Goal: Task Accomplishment & Management: Complete application form

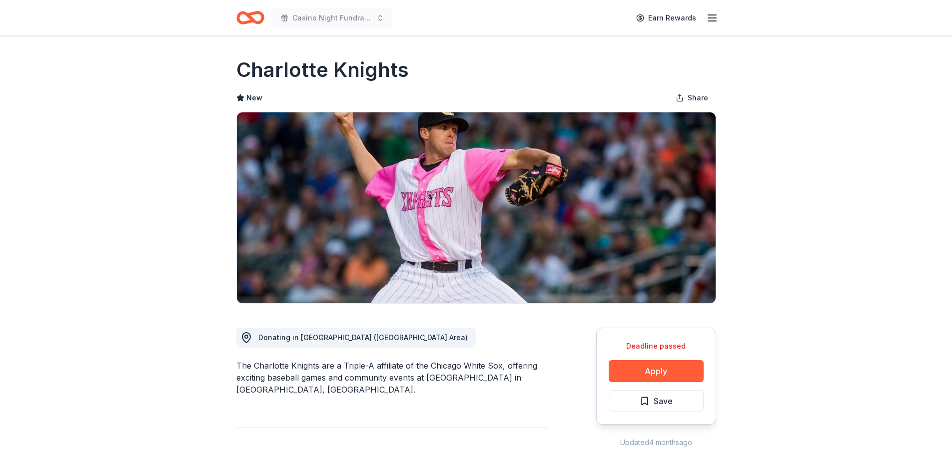
click at [327, 339] on span "Donating in NC (Greater Charlotte Area)" at bounding box center [362, 337] width 209 height 8
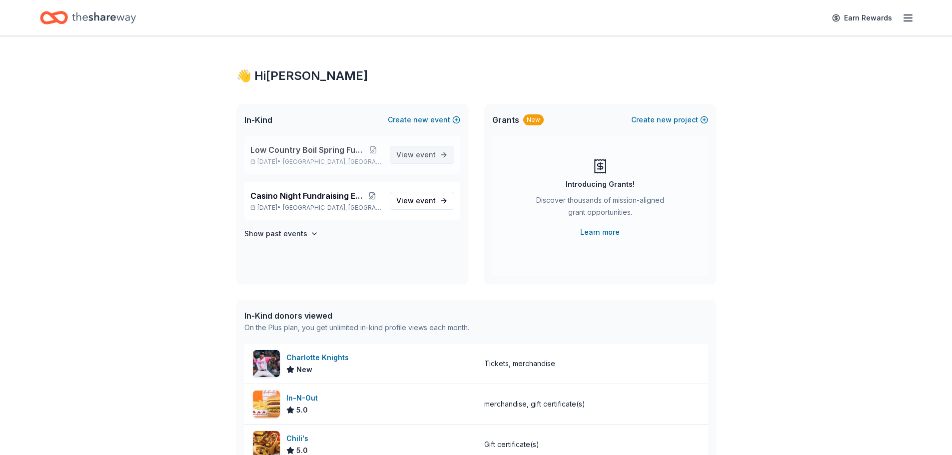
click at [421, 157] on span "event" at bounding box center [426, 154] width 20 height 8
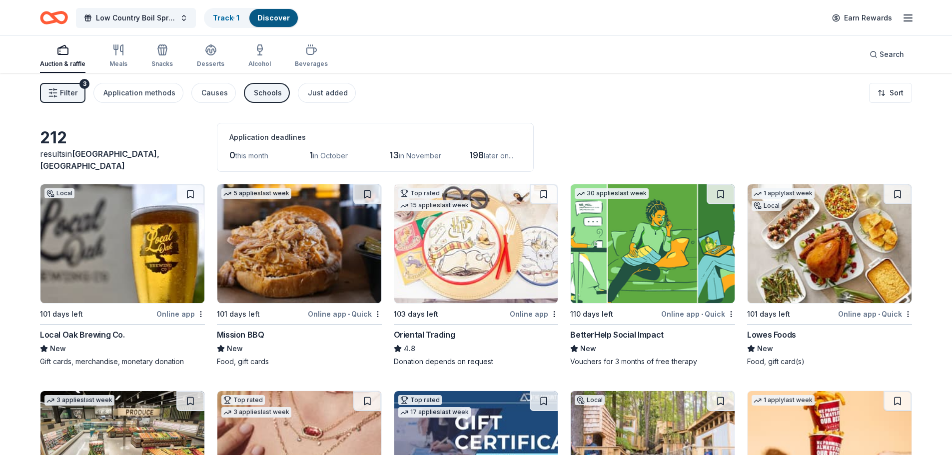
click at [62, 65] on div "Auction & raffle" at bounding box center [62, 64] width 45 height 8
click at [878, 56] on div "Search" at bounding box center [887, 54] width 34 height 12
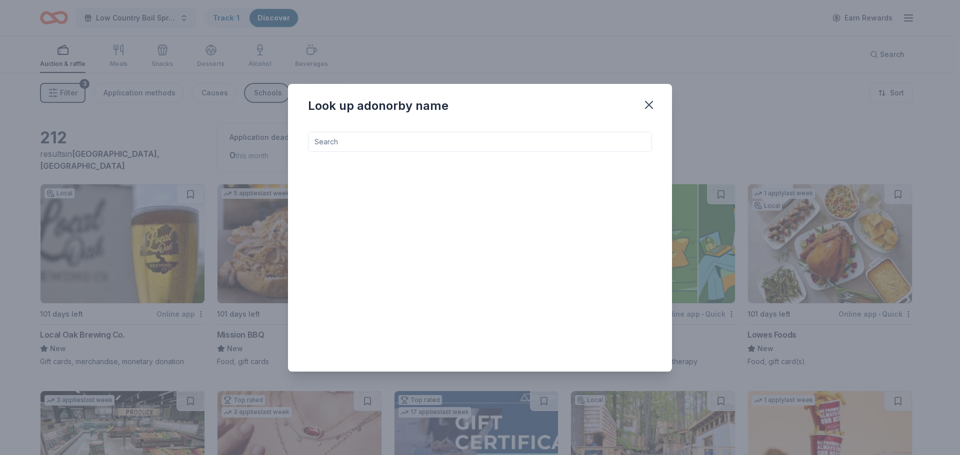
click at [558, 140] on input at bounding box center [480, 142] width 344 height 20
type input "CHARLOTTE KNIGHTS"
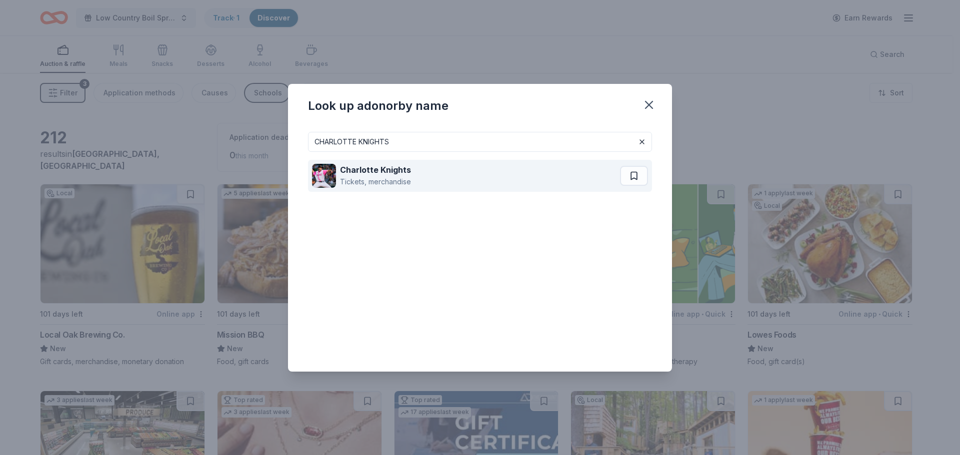
click at [522, 182] on div "Charlotte Knights Tickets, merchandise" at bounding box center [466, 176] width 308 height 32
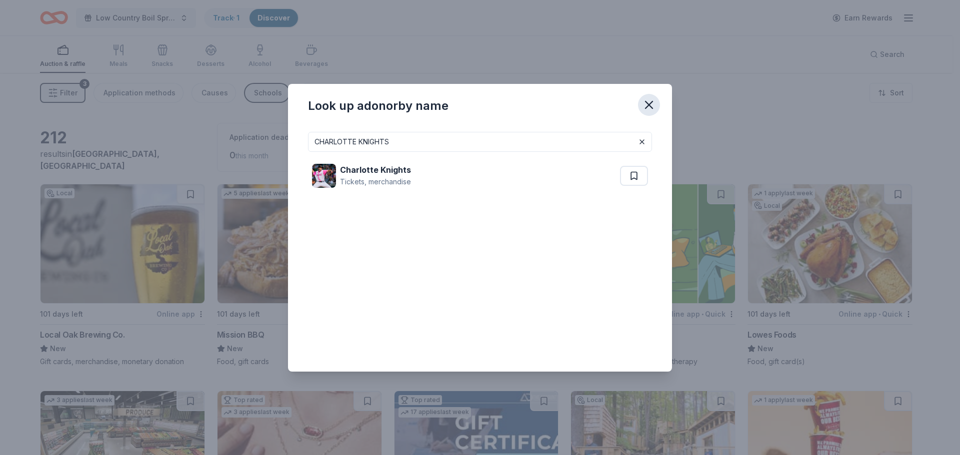
click at [649, 108] on icon "button" at bounding box center [649, 105] width 14 height 14
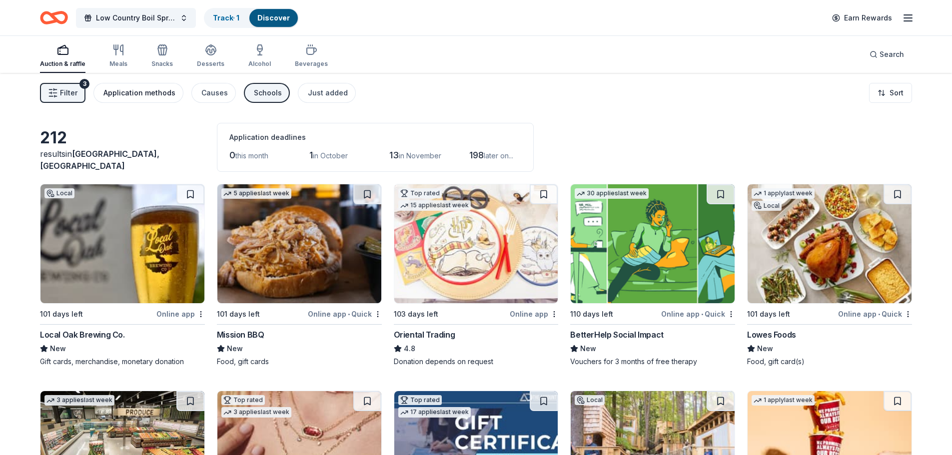
click at [149, 96] on div "Application methods" at bounding box center [139, 93] width 72 height 12
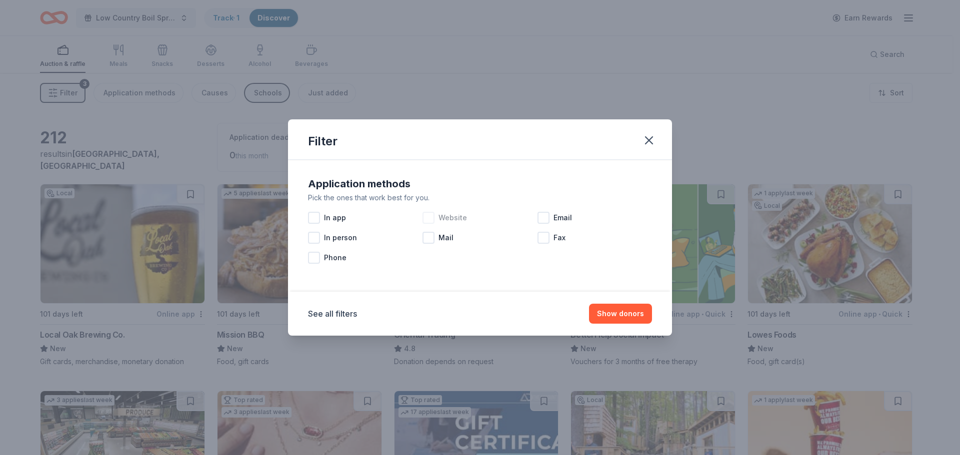
click at [428, 218] on div at bounding box center [428, 218] width 12 height 12
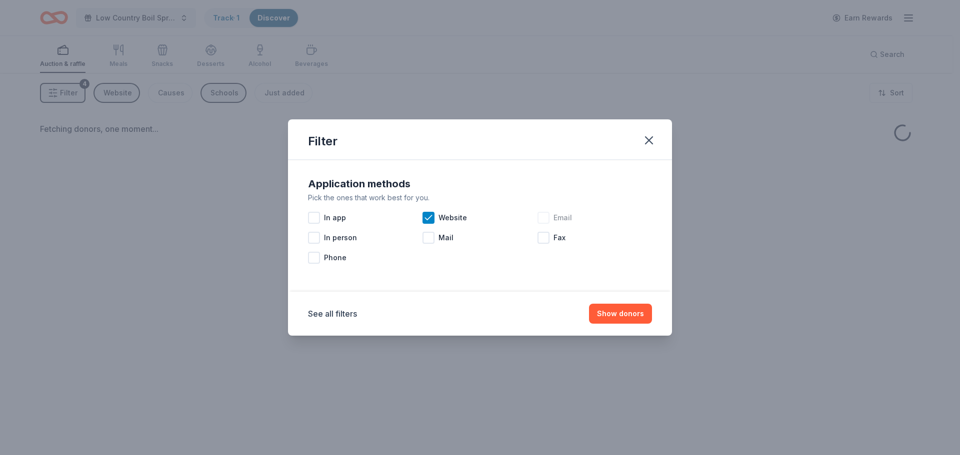
click at [543, 219] on div at bounding box center [543, 218] width 12 height 12
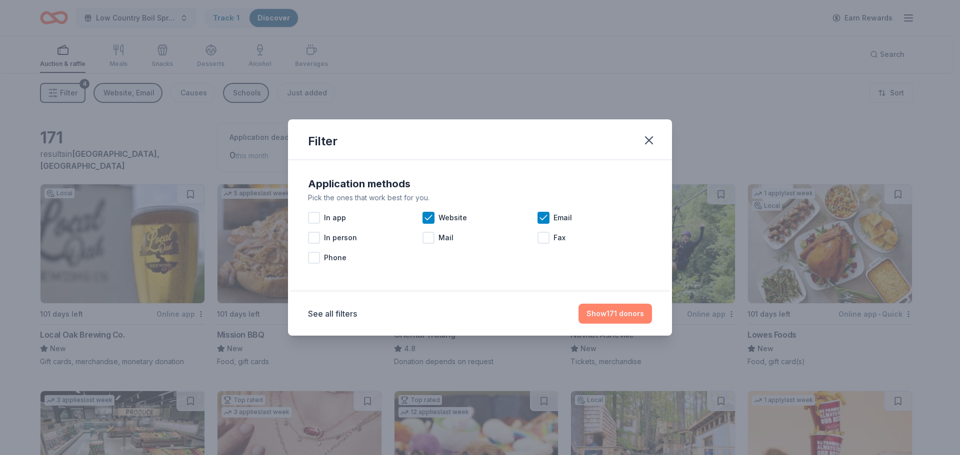
click at [615, 316] on button "Show 171 donors" at bounding box center [614, 314] width 73 height 20
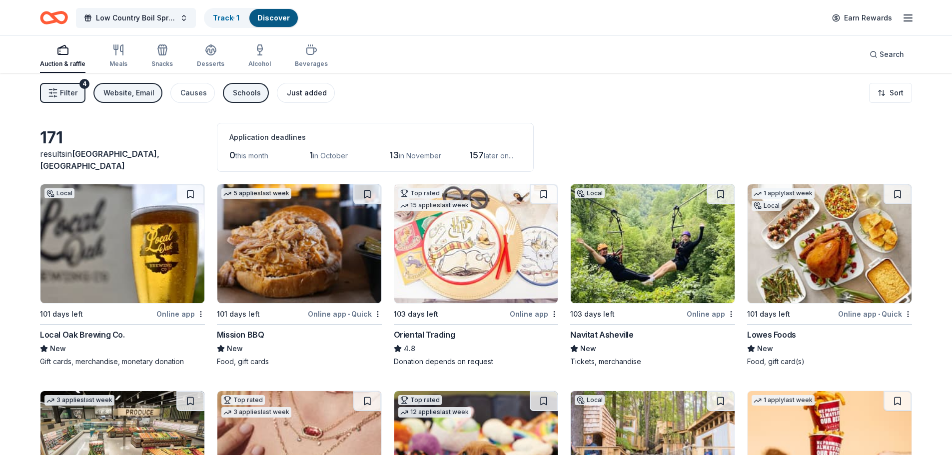
drag, startPoint x: 320, startPoint y: 98, endPoint x: 314, endPoint y: 97, distance: 5.5
click at [317, 98] on button "Just added" at bounding box center [306, 93] width 58 height 20
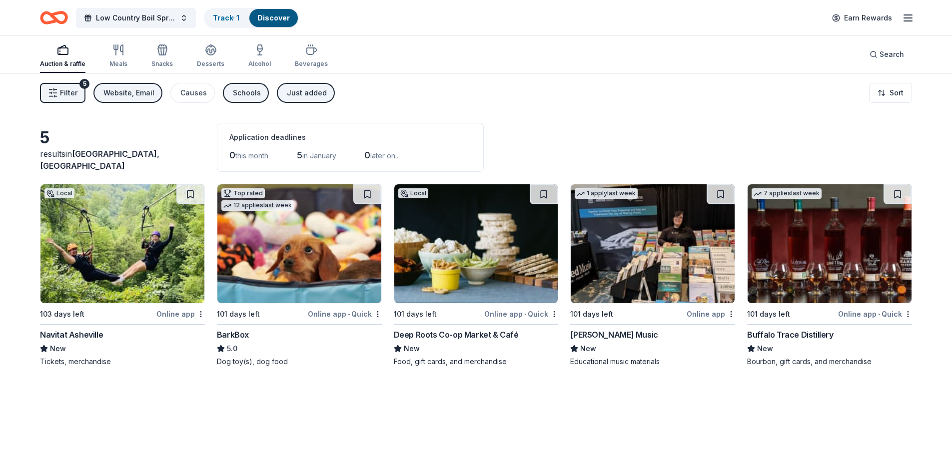
click at [118, 258] on img at bounding box center [122, 243] width 164 height 119
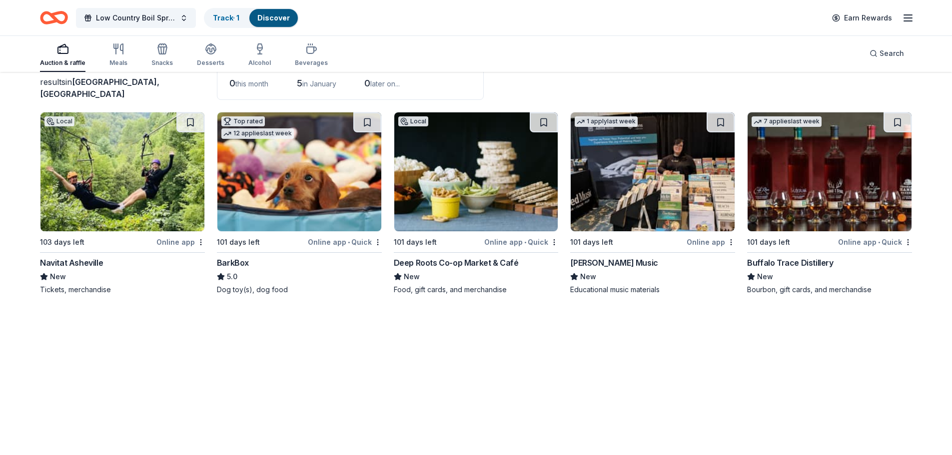
scroll to position [73, 0]
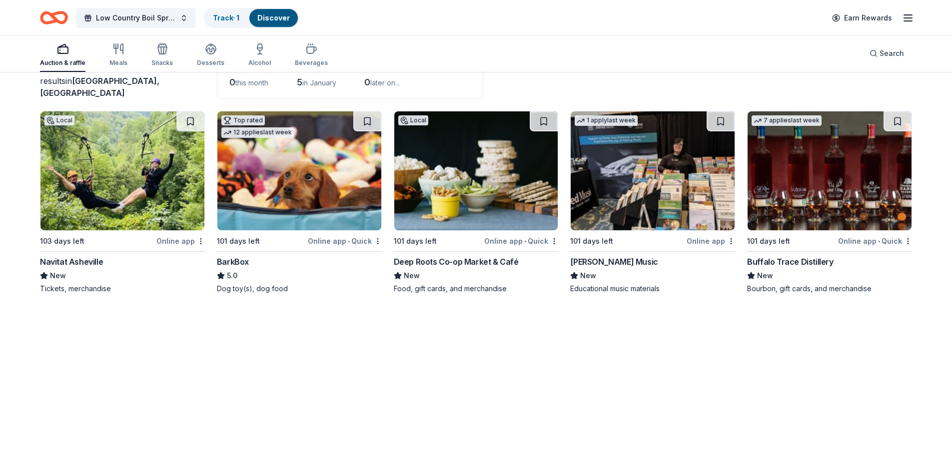
click at [441, 263] on div "Deep Roots Co-op Market & Café" at bounding box center [456, 262] width 125 height 12
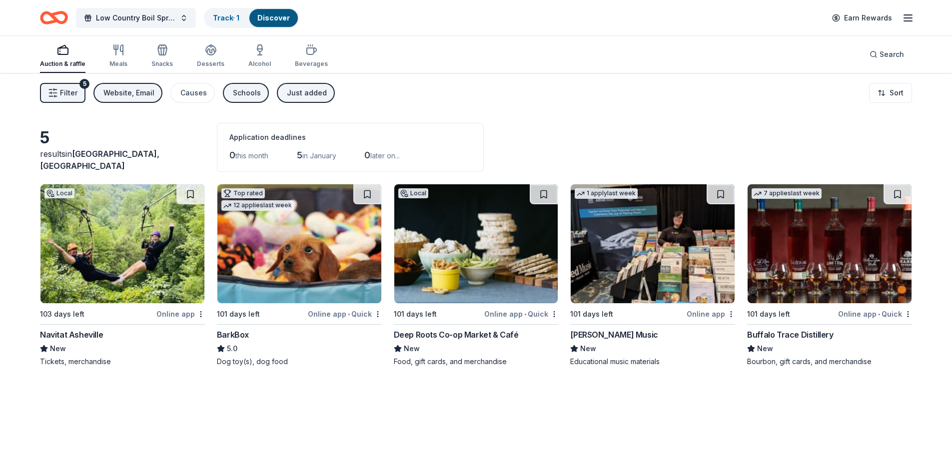
click at [56, 61] on div "Auction & raffle" at bounding box center [62, 56] width 45 height 24
click at [305, 95] on div "Just added" at bounding box center [307, 93] width 40 height 12
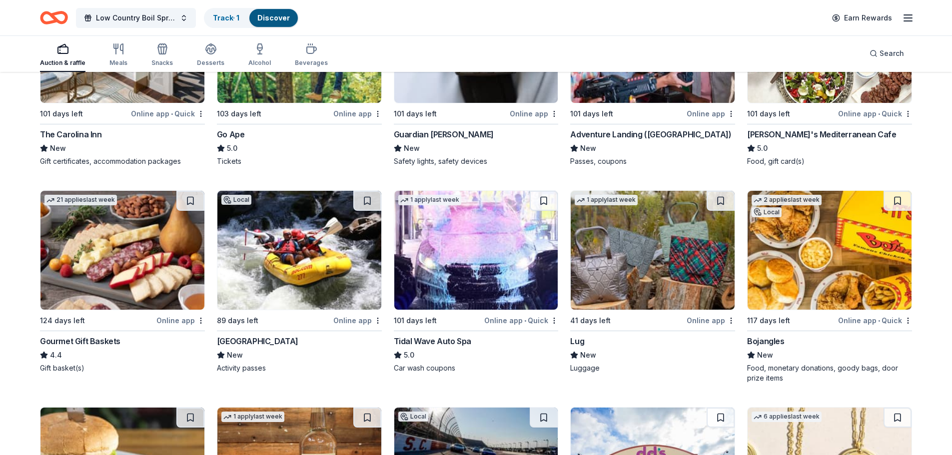
scroll to position [1682, 0]
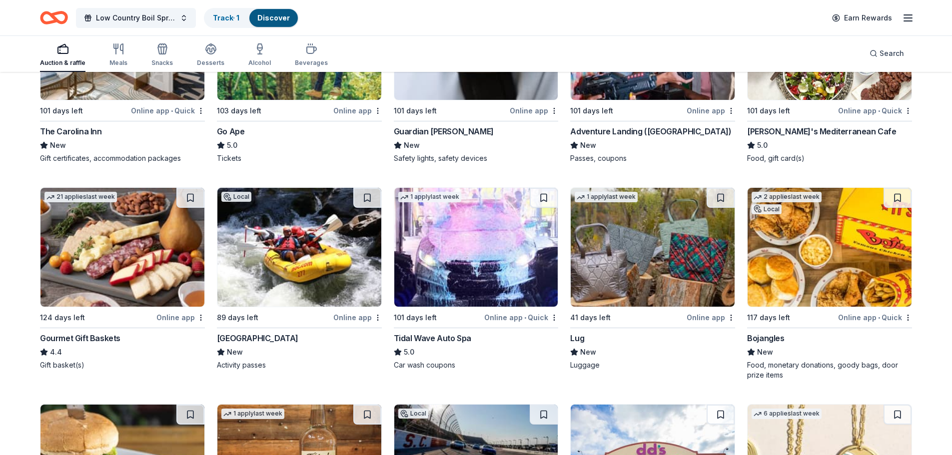
click at [472, 256] on img at bounding box center [476, 247] width 164 height 119
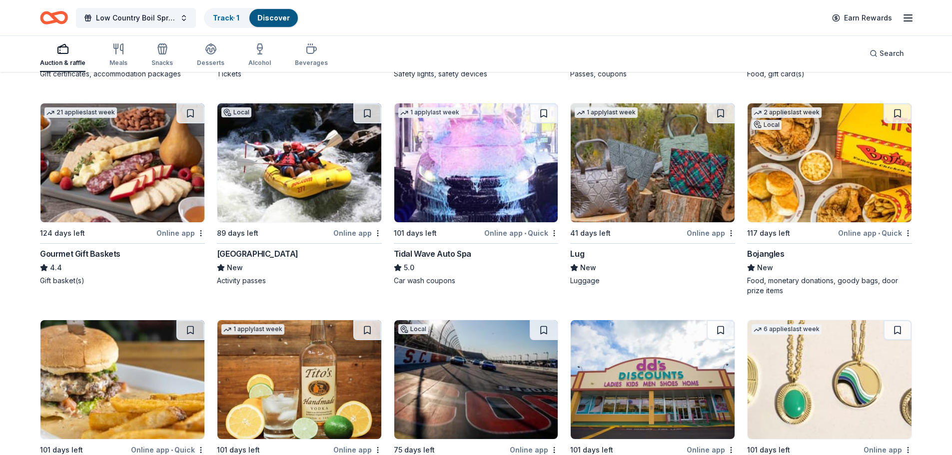
scroll to position [1832, 0]
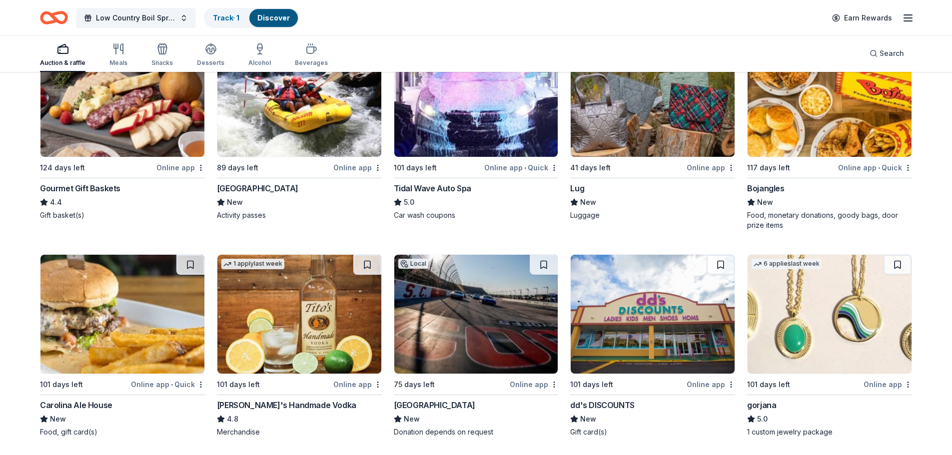
click at [623, 143] on img at bounding box center [653, 97] width 164 height 119
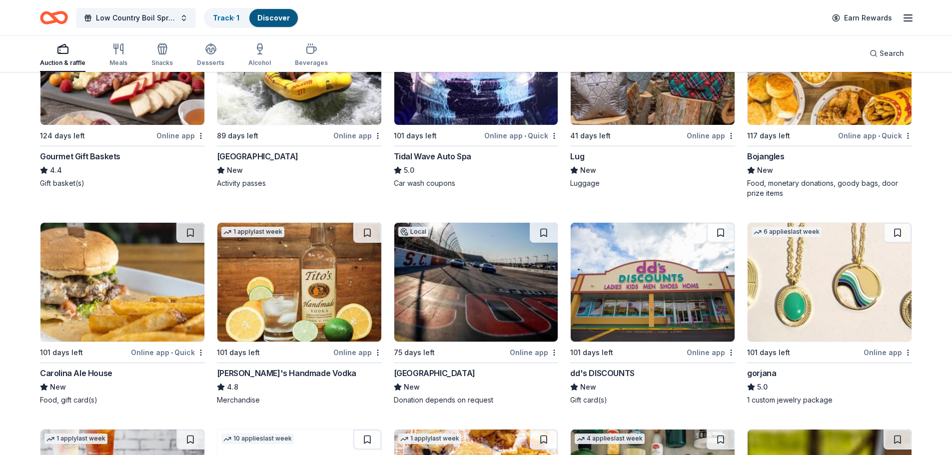
scroll to position [1882, 0]
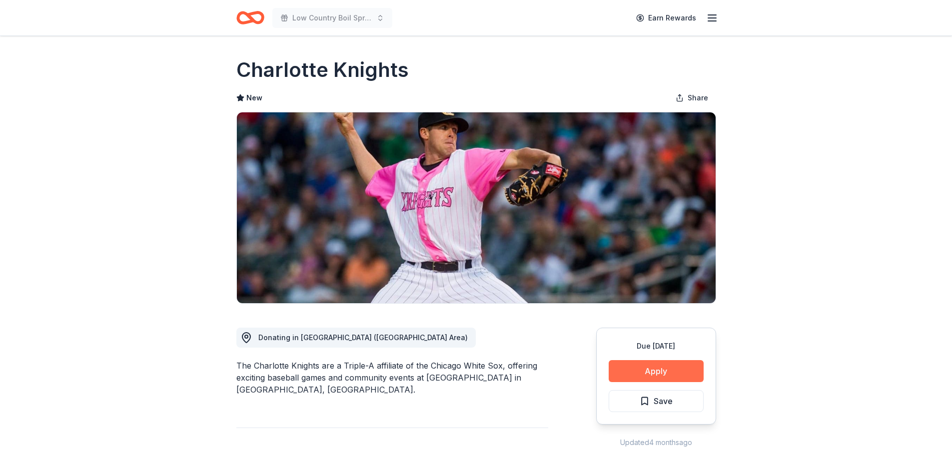
click at [661, 369] on button "Apply" at bounding box center [656, 371] width 95 height 22
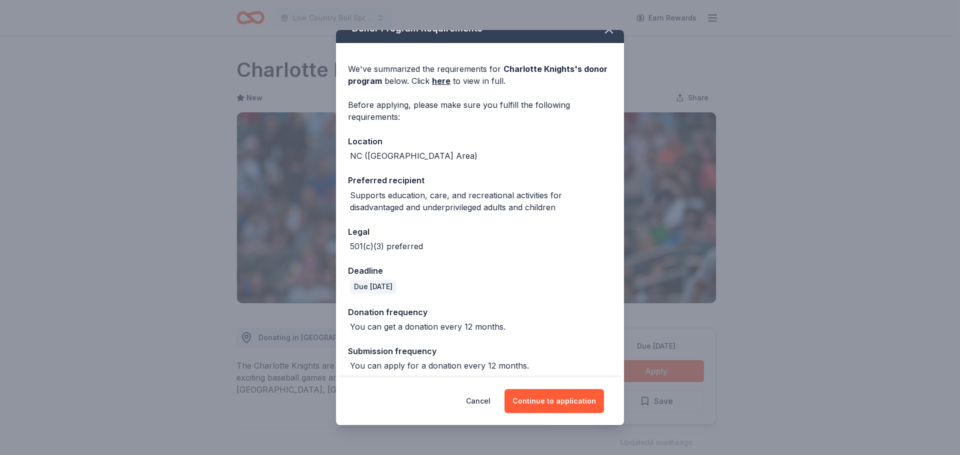
scroll to position [22, 0]
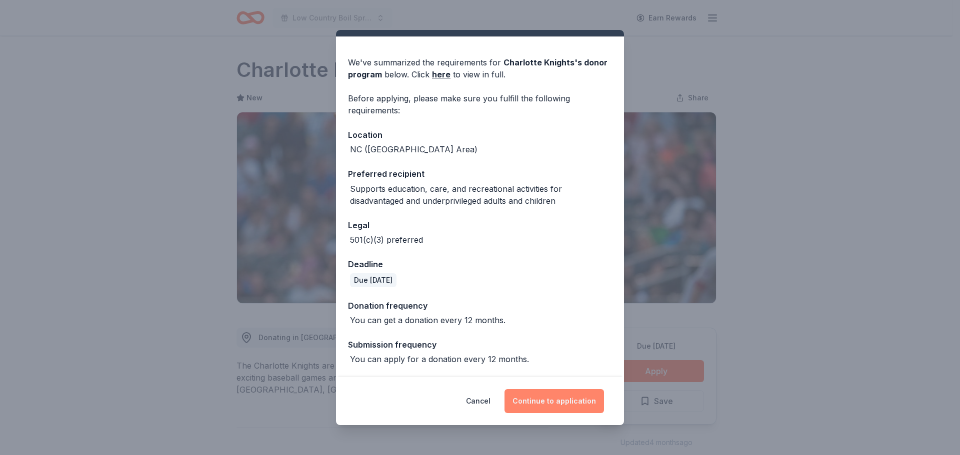
click at [561, 407] on button "Continue to application" at bounding box center [553, 401] width 99 height 24
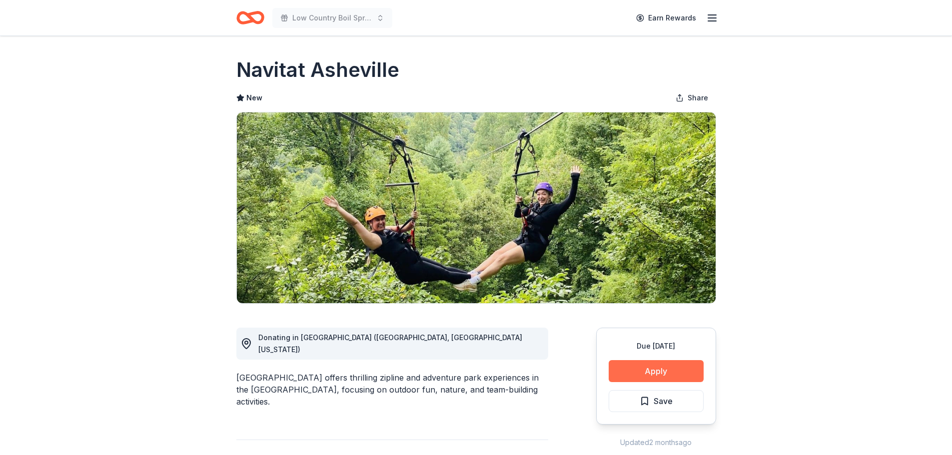
click at [660, 373] on button "Apply" at bounding box center [656, 371] width 95 height 22
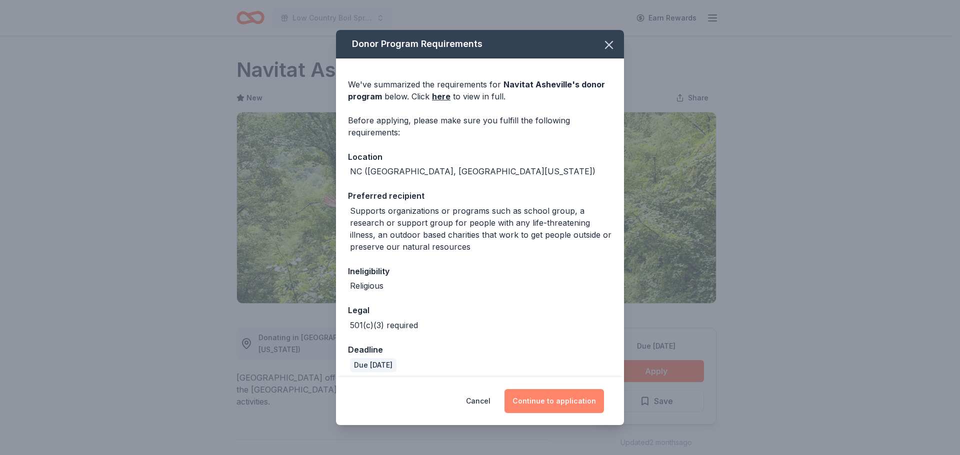
click at [554, 401] on button "Continue to application" at bounding box center [553, 401] width 99 height 24
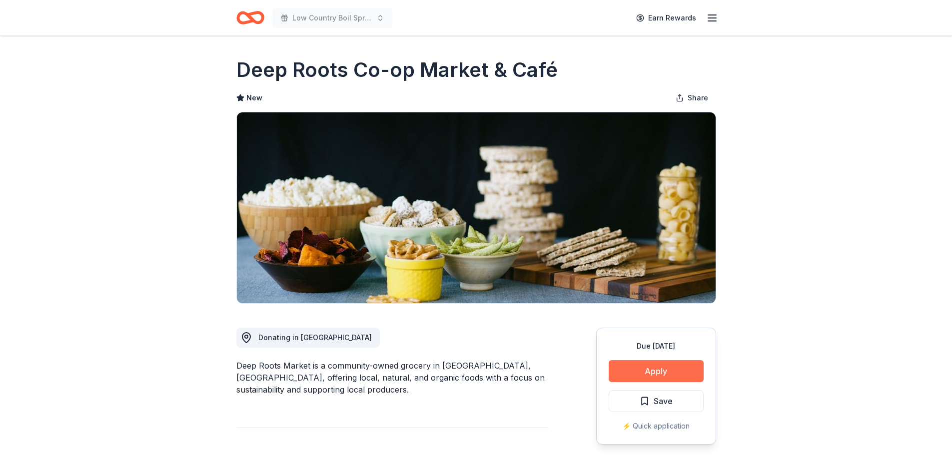
click at [656, 369] on button "Apply" at bounding box center [656, 371] width 95 height 22
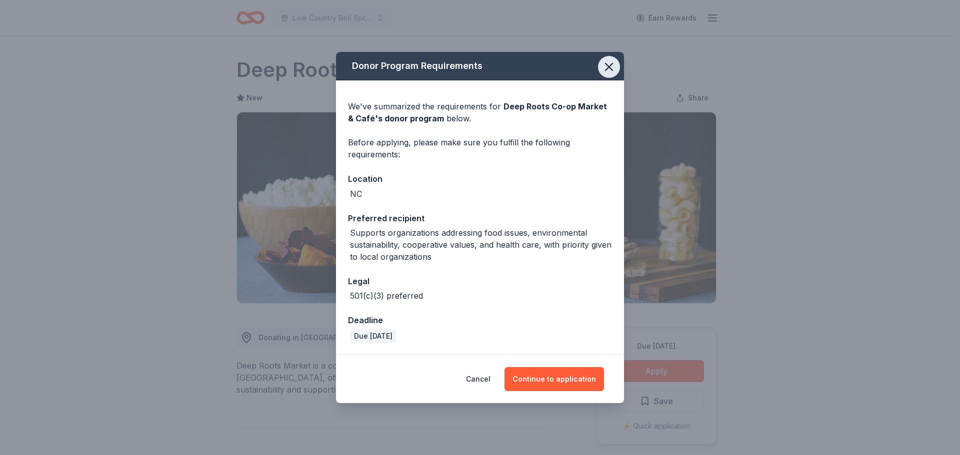
click at [601, 66] on button "button" at bounding box center [609, 67] width 22 height 22
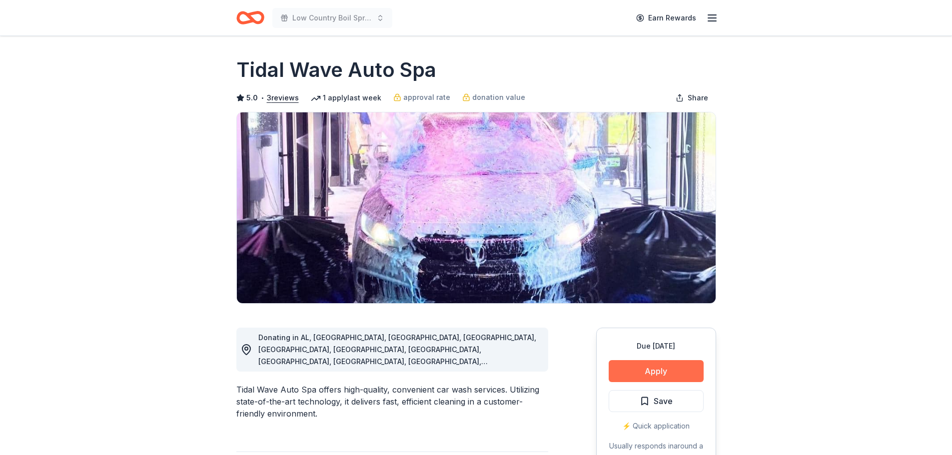
click at [665, 372] on button "Apply" at bounding box center [656, 371] width 95 height 22
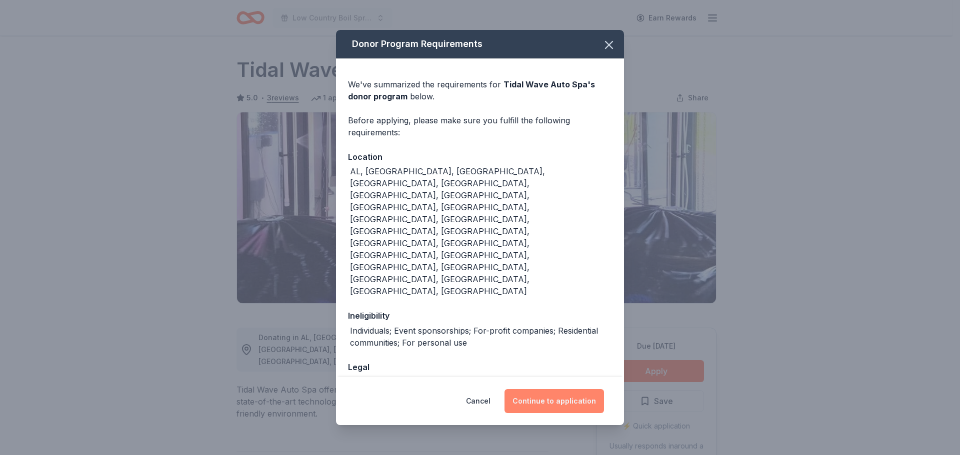
click at [564, 389] on button "Continue to application" at bounding box center [553, 401] width 99 height 24
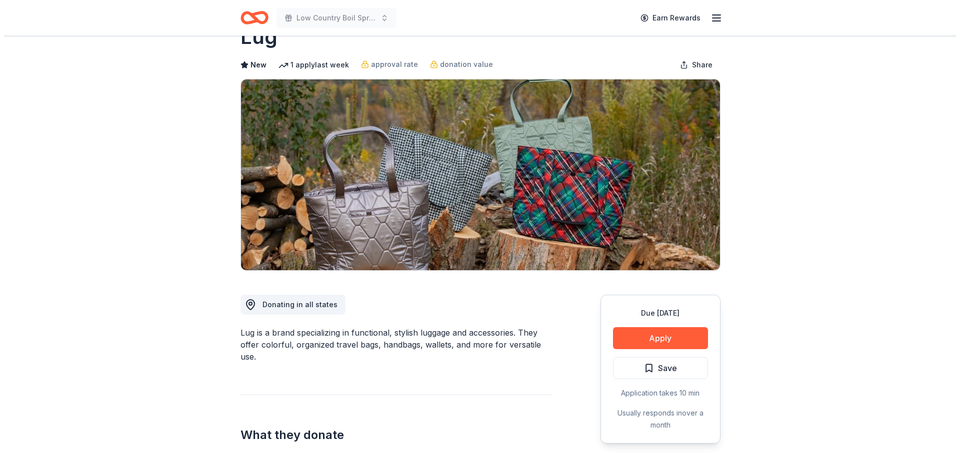
scroll to position [50, 0]
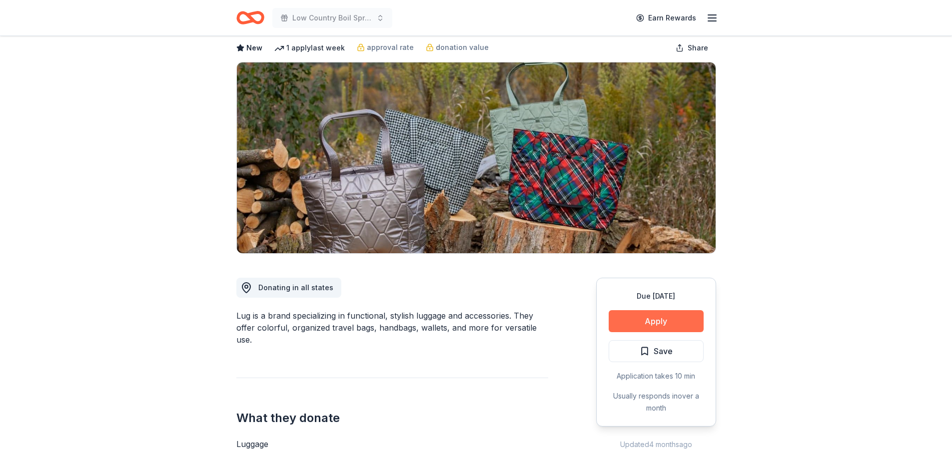
click at [666, 313] on button "Apply" at bounding box center [656, 321] width 95 height 22
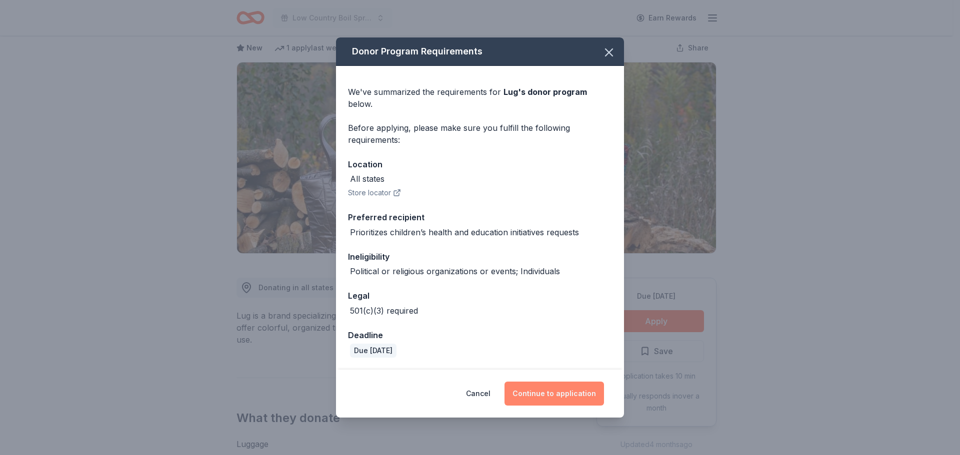
click at [561, 383] on button "Continue to application" at bounding box center [553, 394] width 99 height 24
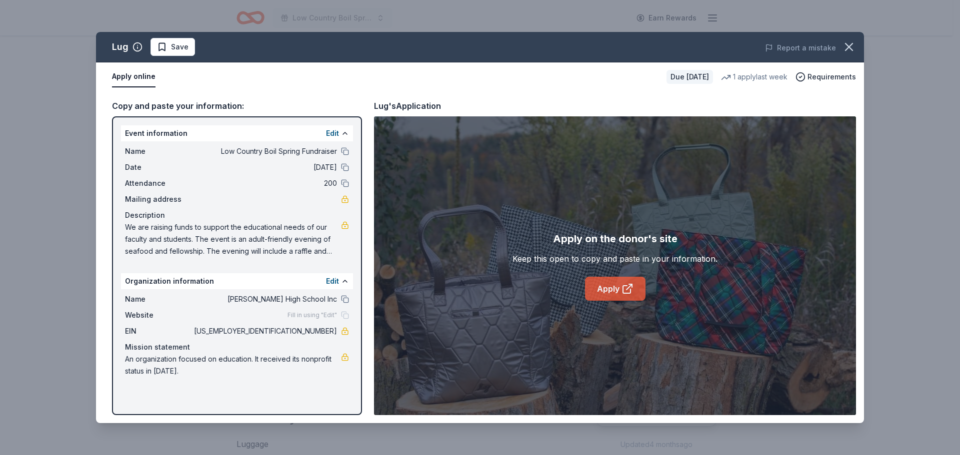
click at [595, 289] on link "Apply" at bounding box center [615, 289] width 60 height 24
